Goal: Navigation & Orientation: Find specific page/section

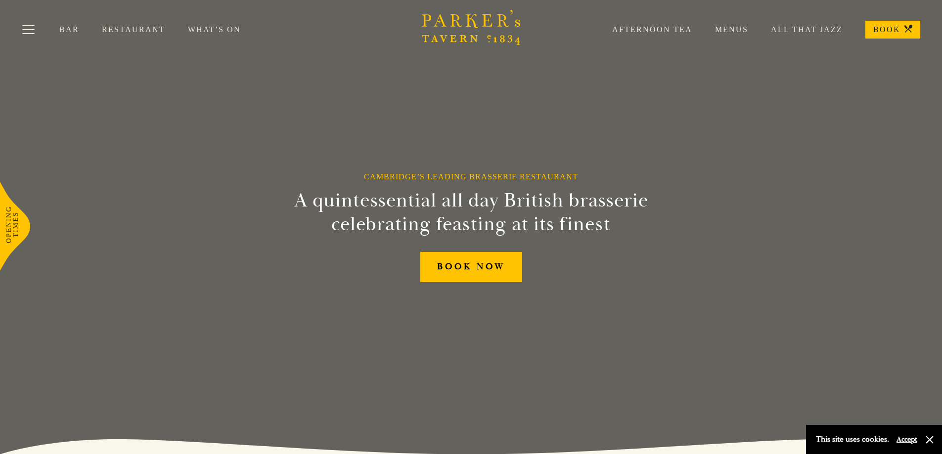
click at [737, 30] on link "Menus" at bounding box center [720, 30] width 56 height 10
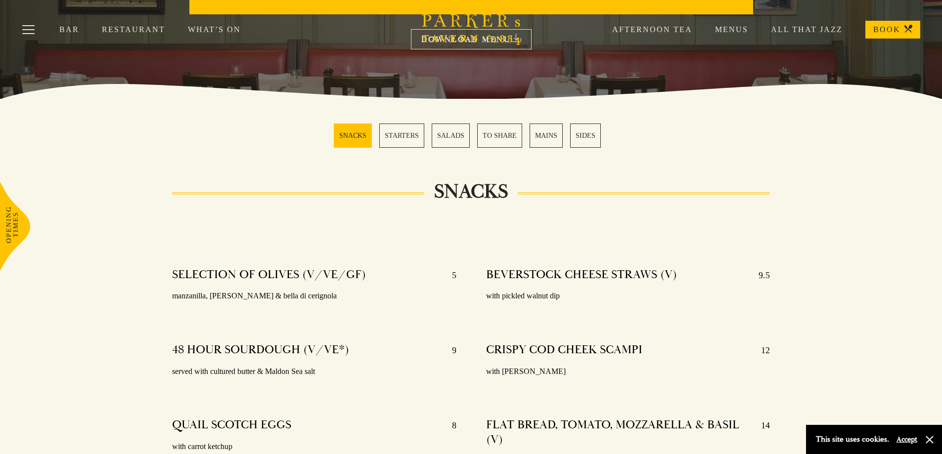
click at [536, 130] on link "MAINS" at bounding box center [545, 136] width 33 height 24
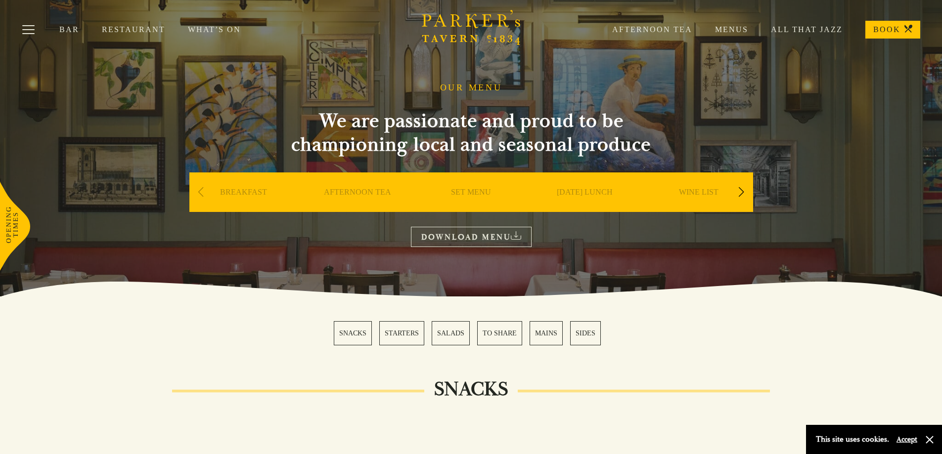
click at [796, 34] on link "All That Jazz" at bounding box center [795, 30] width 94 height 10
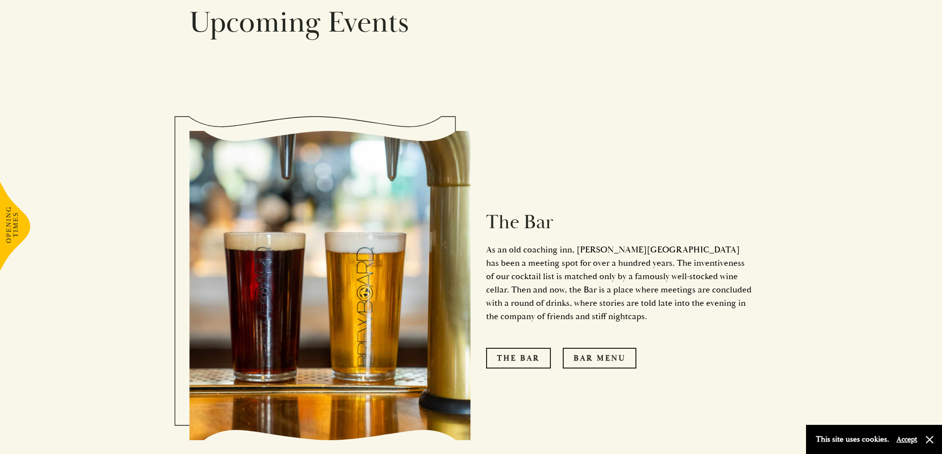
scroll to position [741, 0]
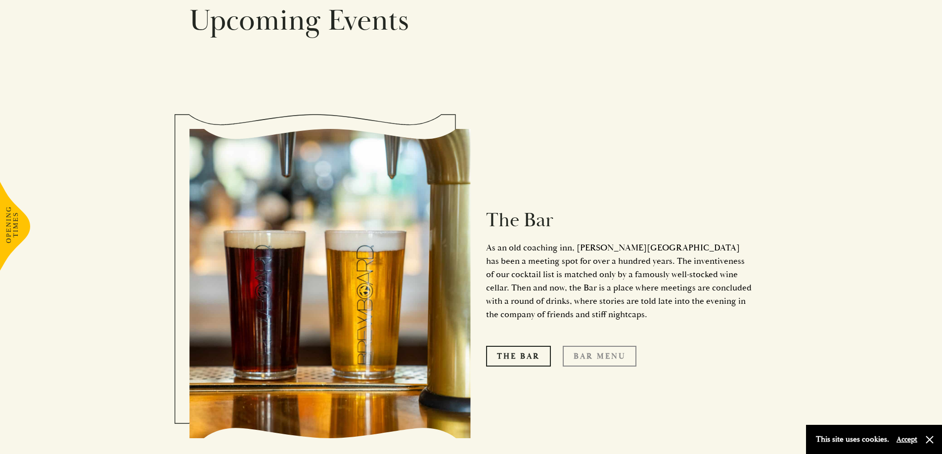
click at [591, 346] on link "Bar Menu" at bounding box center [599, 356] width 74 height 21
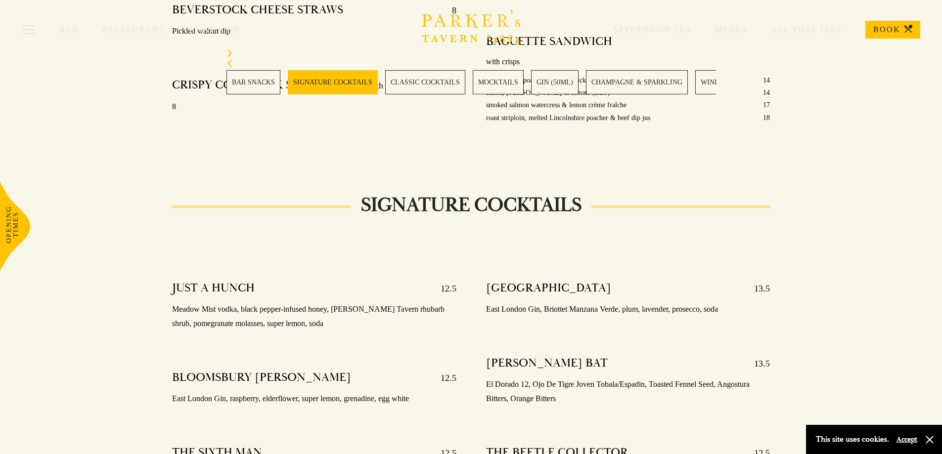
scroll to position [988, 0]
